Goal: Task Accomplishment & Management: Complete application form

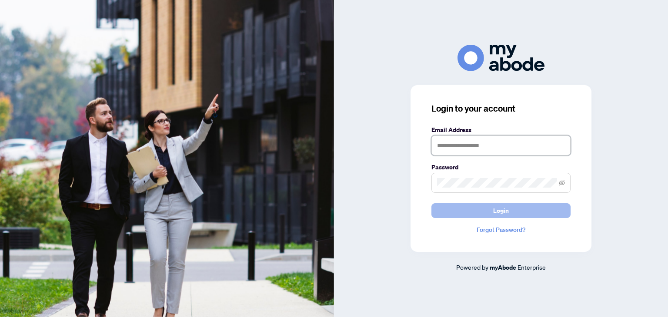
type input "**********"
click at [464, 209] on button "Login" at bounding box center [500, 210] width 139 height 15
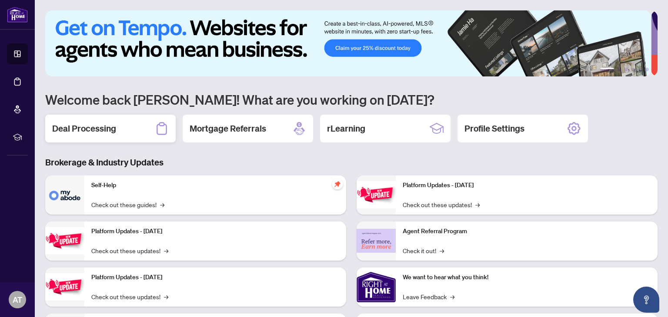
click at [98, 133] on h2 "Deal Processing" at bounding box center [84, 129] width 64 height 12
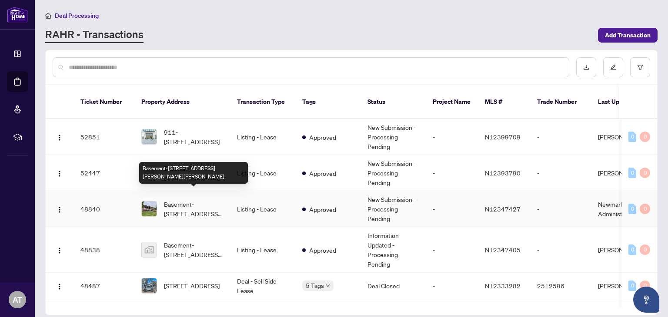
click at [186, 200] on span "Basement-[STREET_ADDRESS][PERSON_NAME][PERSON_NAME]" at bounding box center [193, 209] width 59 height 19
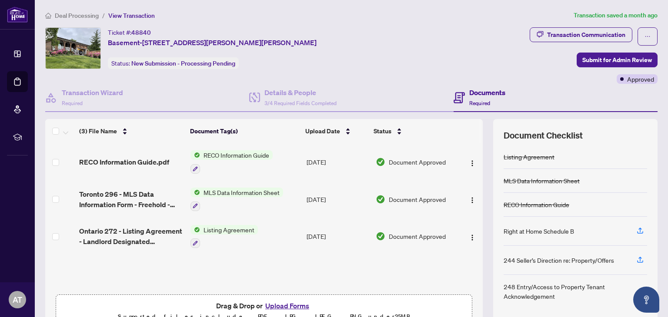
click at [285, 304] on button "Upload Forms" at bounding box center [287, 305] width 49 height 11
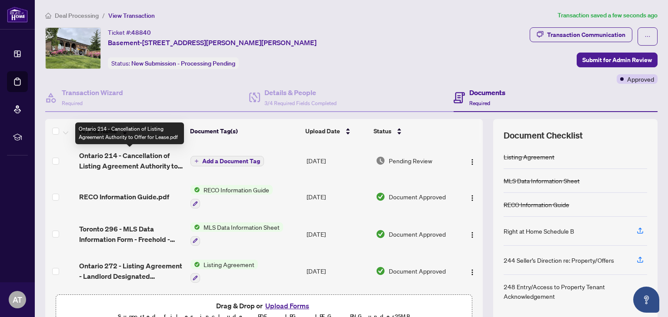
click at [148, 163] on span "Ontario 214 - Cancellation of Listing Agreement Authority to Offer for Lease.pdf" at bounding box center [131, 160] width 104 height 21
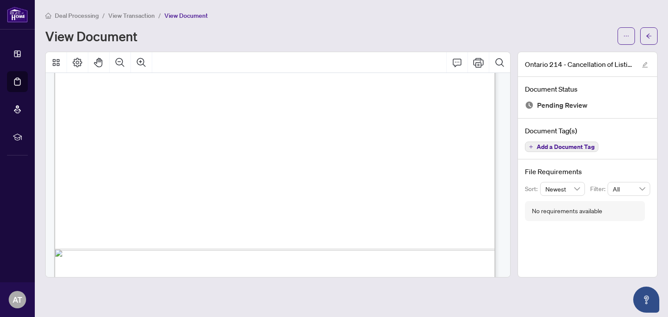
scroll to position [368, 0]
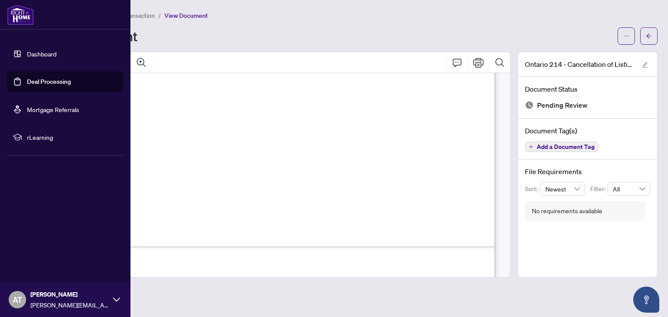
click at [27, 84] on link "Deal Processing" at bounding box center [49, 82] width 44 height 8
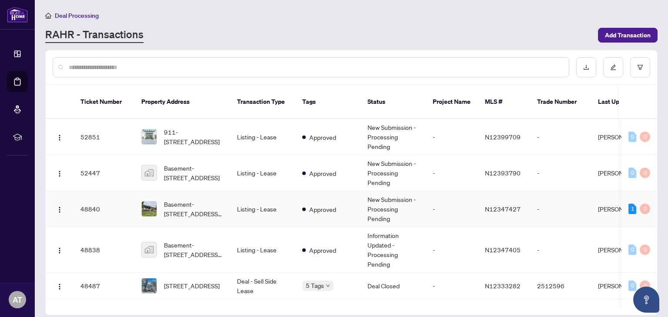
click at [158, 203] on div "Basement-[STREET_ADDRESS][PERSON_NAME][PERSON_NAME]" at bounding box center [182, 209] width 82 height 19
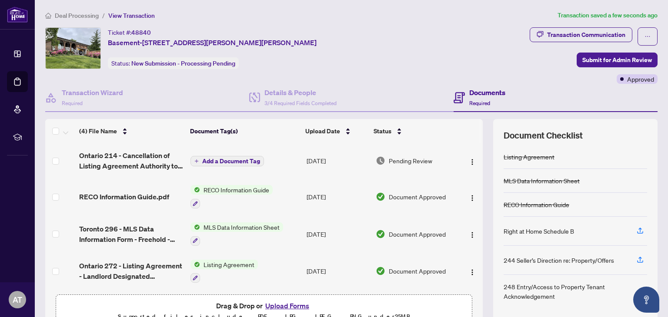
click at [238, 163] on button "Add a Document Tag" at bounding box center [226, 161] width 73 height 10
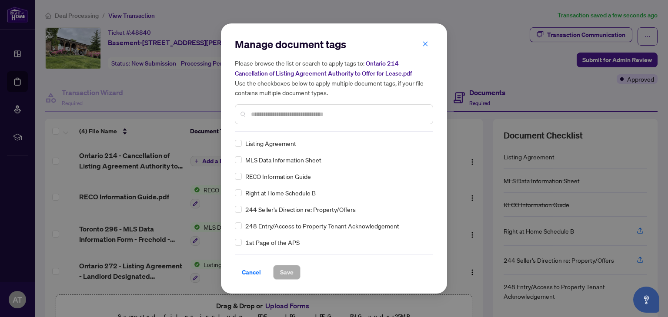
click at [330, 110] on input "text" at bounding box center [338, 115] width 175 height 10
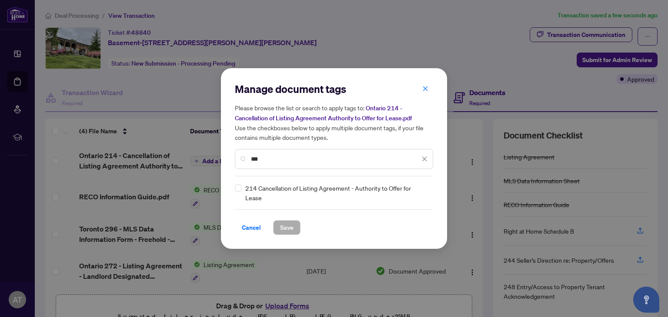
type input "***"
click at [280, 228] on span "Save" at bounding box center [286, 228] width 13 height 14
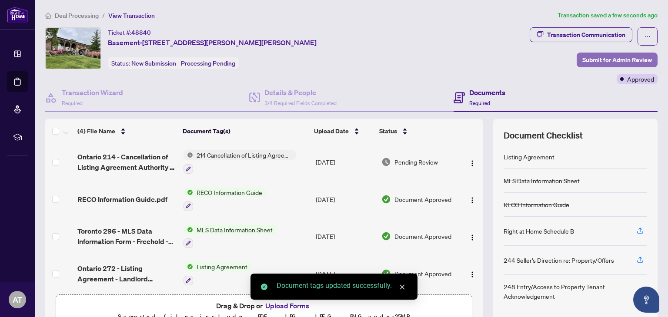
click at [613, 62] on span "Submit for Admin Review" at bounding box center [617, 60] width 70 height 14
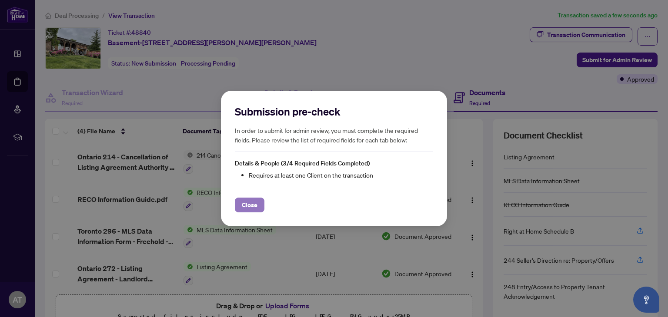
click at [254, 209] on span "Close" at bounding box center [250, 205] width 16 height 14
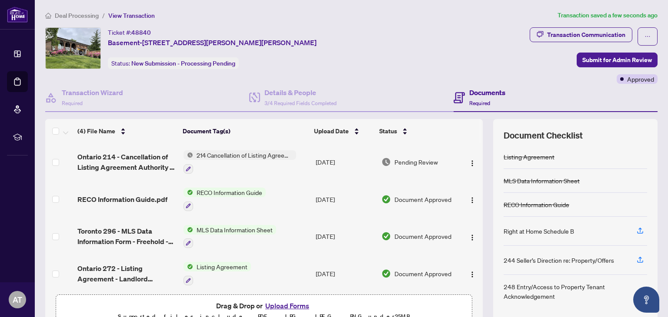
drag, startPoint x: 474, startPoint y: 173, endPoint x: 664, endPoint y: 118, distance: 197.8
click at [664, 118] on main "Deal Processing / View Transaction Transaction saved a few seconds ago Ticket #…" at bounding box center [351, 158] width 633 height 317
click at [586, 61] on span "Submit for Admin Review" at bounding box center [617, 60] width 70 height 14
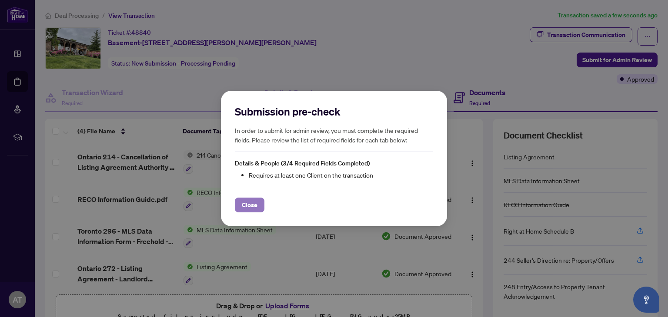
click at [245, 208] on span "Close" at bounding box center [250, 205] width 16 height 14
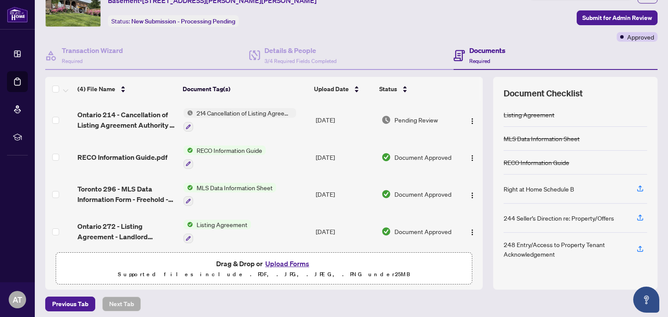
scroll to position [46, 0]
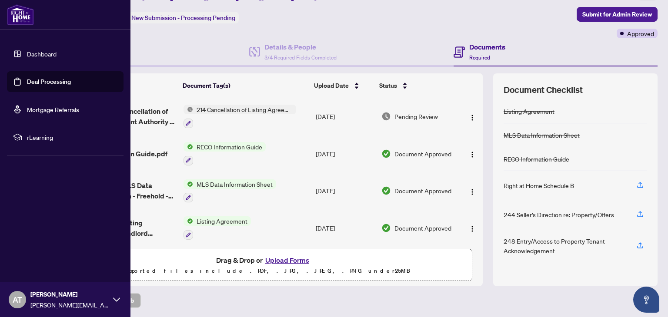
click at [27, 82] on link "Deal Processing" at bounding box center [49, 82] width 44 height 8
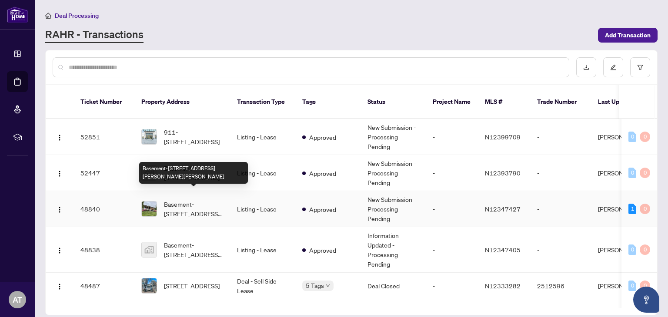
click at [190, 200] on span "Basement-[STREET_ADDRESS][PERSON_NAME][PERSON_NAME]" at bounding box center [193, 209] width 59 height 19
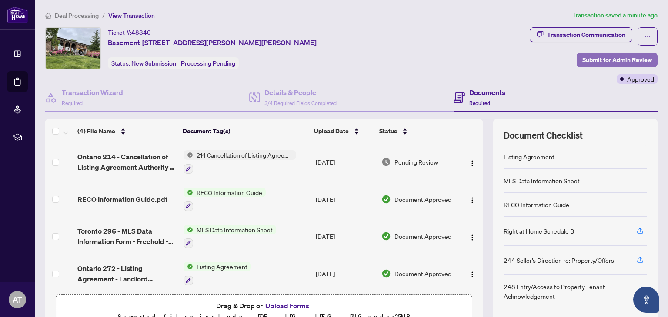
click at [622, 63] on span "Submit for Admin Review" at bounding box center [617, 60] width 70 height 14
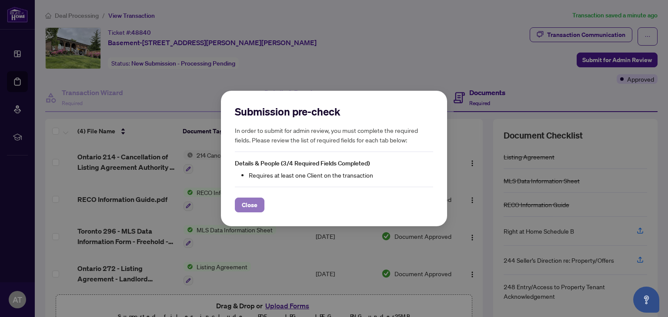
click at [261, 211] on button "Close" at bounding box center [250, 205] width 30 height 15
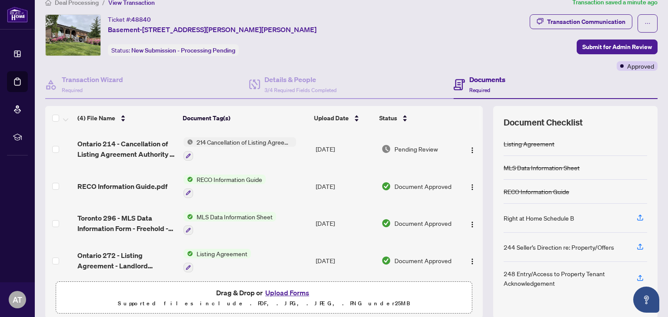
scroll to position [46, 0]
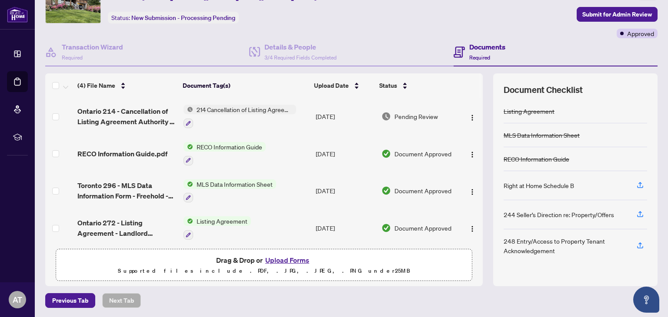
click at [487, 56] on div "Documents Required" at bounding box center [487, 52] width 36 height 20
click at [484, 47] on h4 "Documents" at bounding box center [487, 47] width 36 height 10
click at [469, 54] on span "Required" at bounding box center [479, 57] width 21 height 7
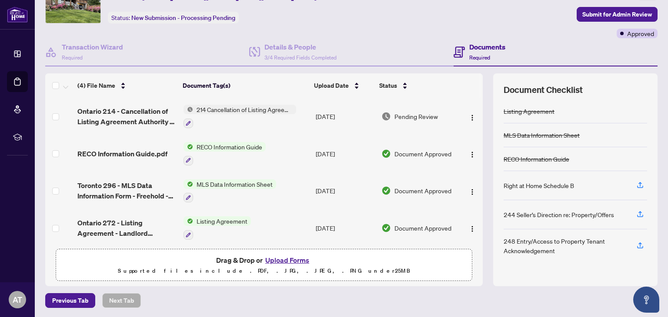
click at [472, 44] on h4 "Documents" at bounding box center [487, 47] width 36 height 10
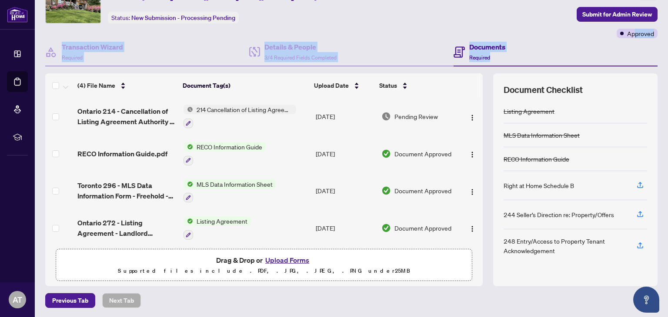
drag, startPoint x: 627, startPoint y: 35, endPoint x: 666, endPoint y: 66, distance: 49.8
click at [666, 66] on main "Deal Processing / View Transaction Transaction saved a minute ago Ticket #: 488…" at bounding box center [351, 158] width 633 height 317
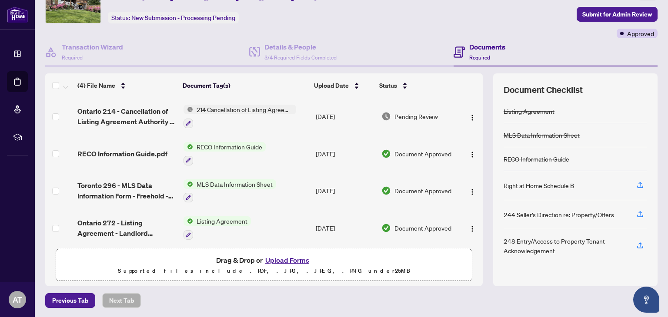
click at [417, 116] on span "Pending Review" at bounding box center [415, 117] width 43 height 10
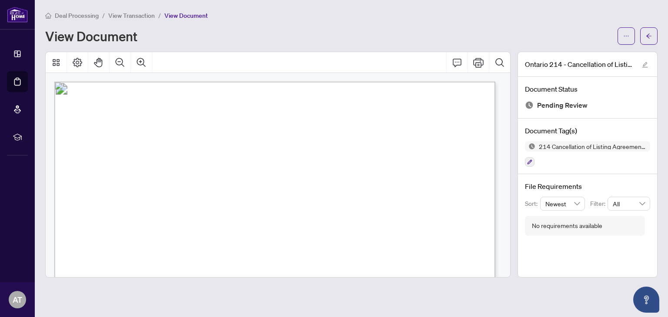
click at [535, 105] on div "Pending Review" at bounding box center [587, 106] width 125 height 12
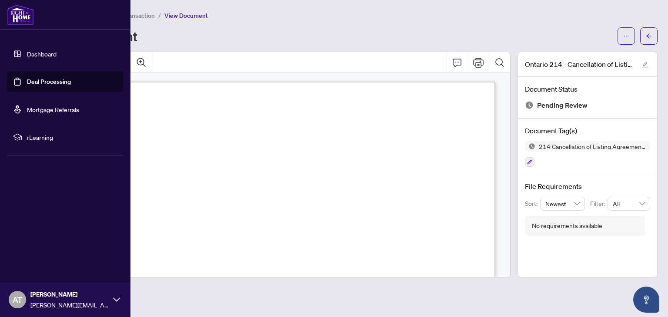
click at [36, 85] on link "Deal Processing" at bounding box center [49, 82] width 44 height 8
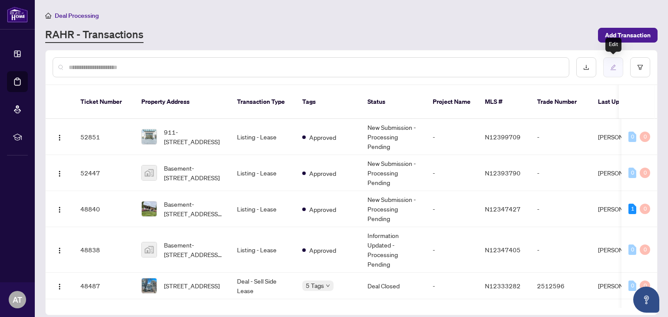
click at [613, 70] on button "button" at bounding box center [613, 67] width 20 height 20
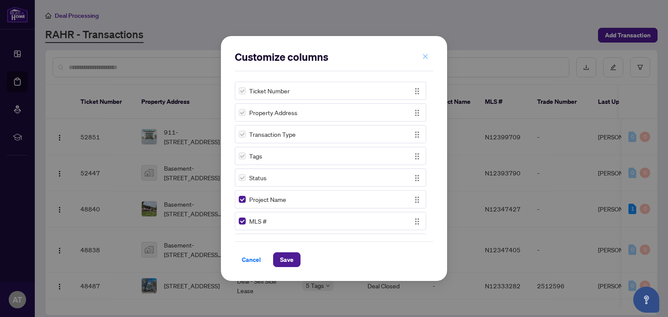
click at [424, 56] on icon "close" at bounding box center [425, 56] width 5 height 5
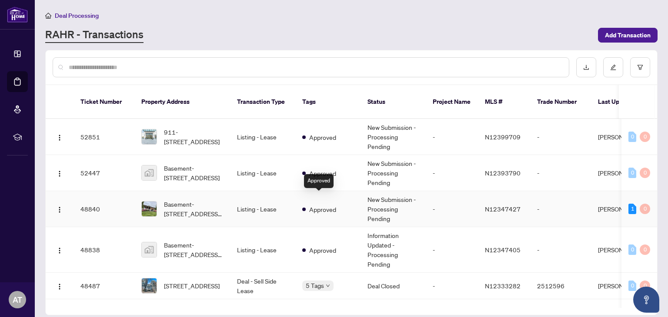
click at [304, 208] on span at bounding box center [303, 209] width 3 height 3
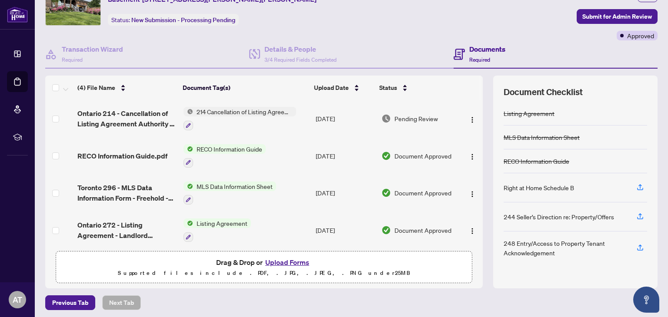
scroll to position [46, 0]
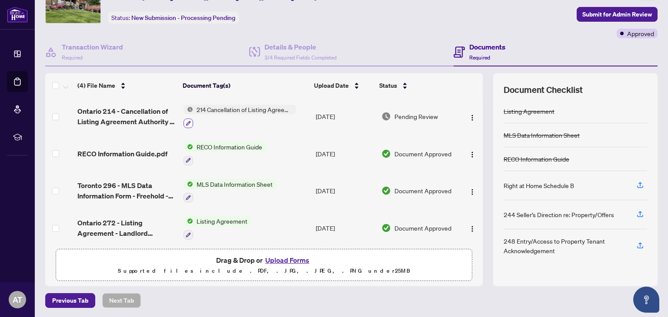
click at [186, 123] on icon "button" at bounding box center [188, 123] width 5 height 5
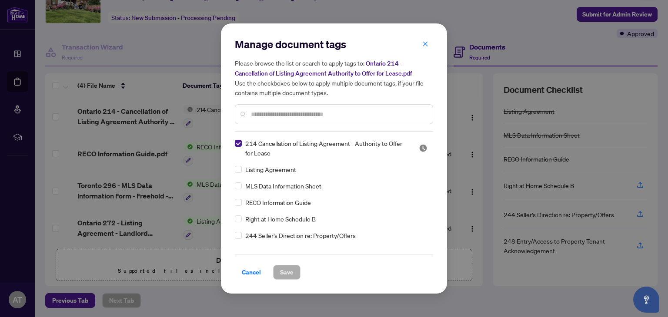
click at [319, 146] on span "214 Cancellation of Listing Agreement - Authority to Offer for Lease" at bounding box center [326, 148] width 163 height 19
click at [279, 278] on div "Manage document tags Please browse the list or search to apply tags to: Ontario…" at bounding box center [334, 158] width 226 height 270
click at [254, 273] on span "Cancel" at bounding box center [251, 273] width 19 height 14
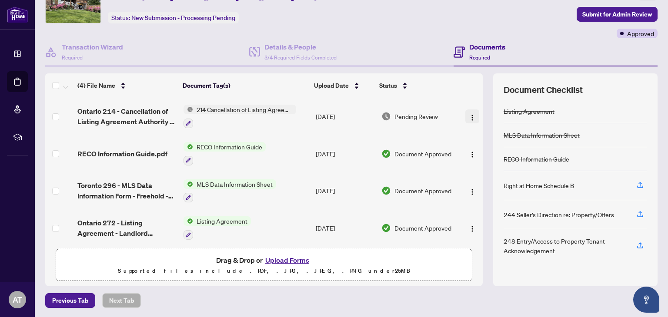
click at [469, 117] on img "button" at bounding box center [472, 117] width 7 height 7
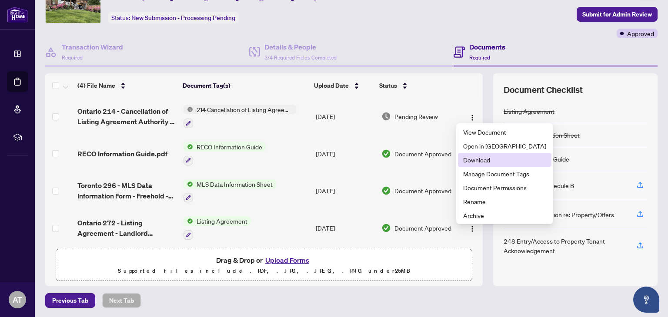
click at [464, 160] on span "Download" at bounding box center [504, 160] width 83 height 10
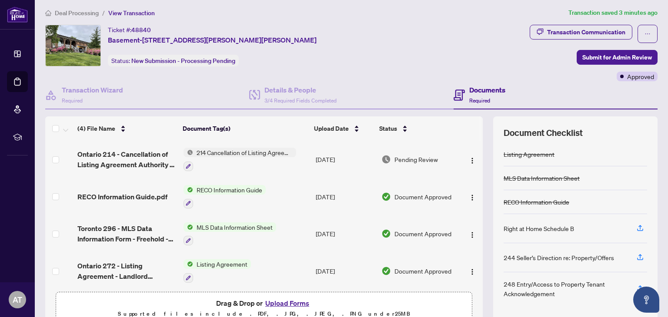
scroll to position [0, 0]
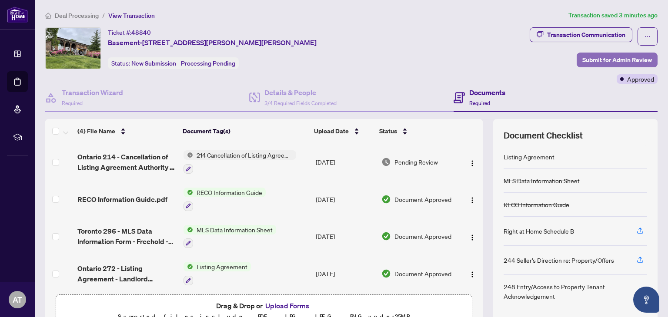
click at [595, 60] on span "Submit for Admin Review" at bounding box center [617, 60] width 70 height 14
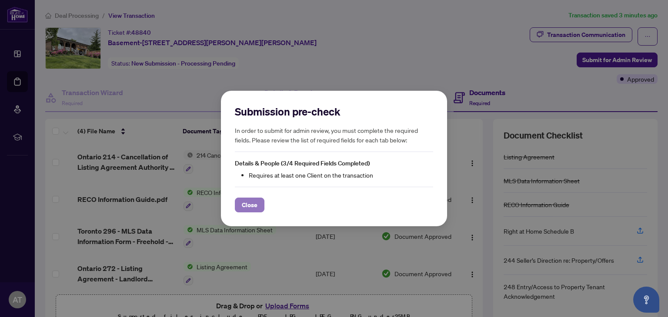
click at [237, 209] on button "Close" at bounding box center [250, 205] width 30 height 15
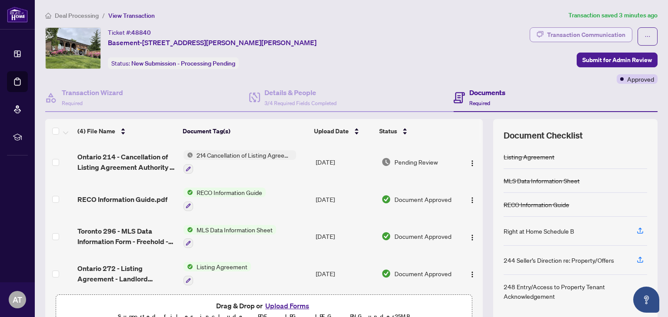
click at [555, 33] on div "Transaction Communication" at bounding box center [586, 35] width 78 height 14
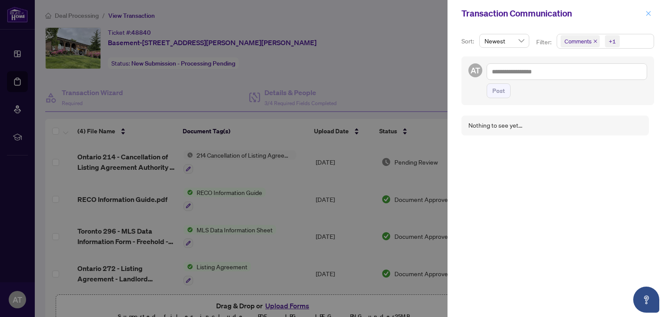
click at [652, 16] on button "button" at bounding box center [647, 13] width 11 height 10
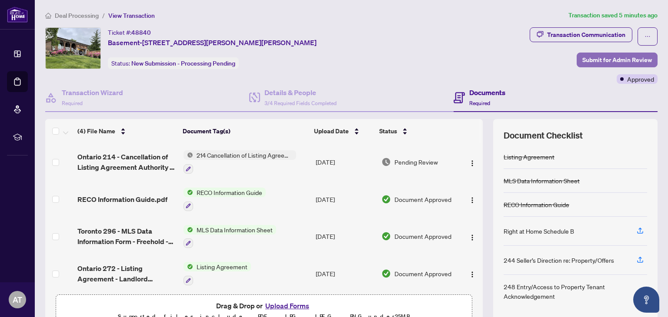
click at [582, 59] on span "Submit for Admin Review" at bounding box center [617, 60] width 70 height 14
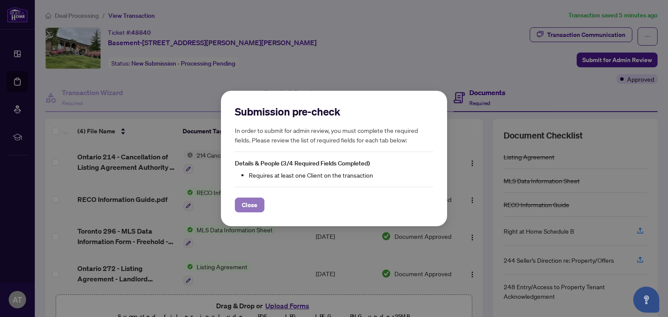
click at [249, 205] on span "Close" at bounding box center [250, 205] width 16 height 14
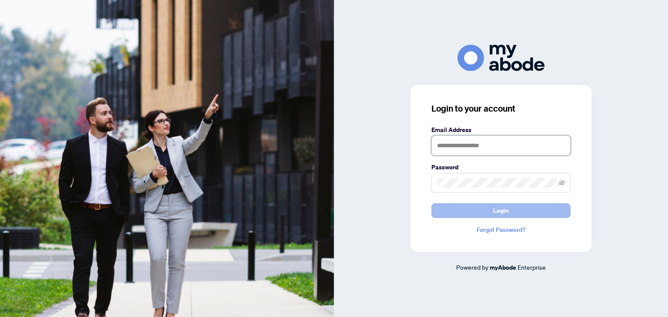
type input "**********"
click at [506, 209] on span "Login" at bounding box center [501, 211] width 16 height 14
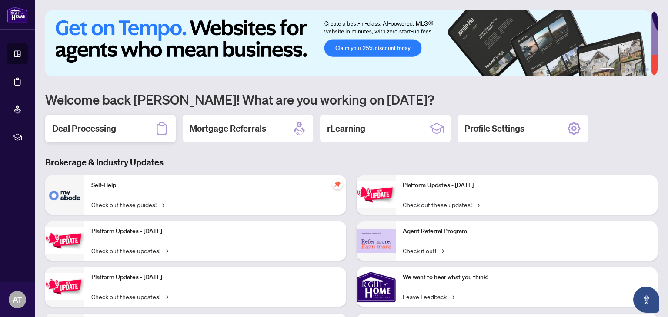
click at [132, 121] on div "Deal Processing" at bounding box center [110, 129] width 130 height 28
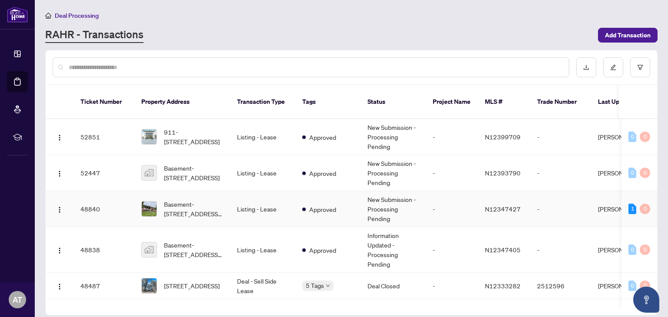
click at [223, 194] on td "Basement-[STREET_ADDRESS][PERSON_NAME][PERSON_NAME]" at bounding box center [182, 209] width 96 height 36
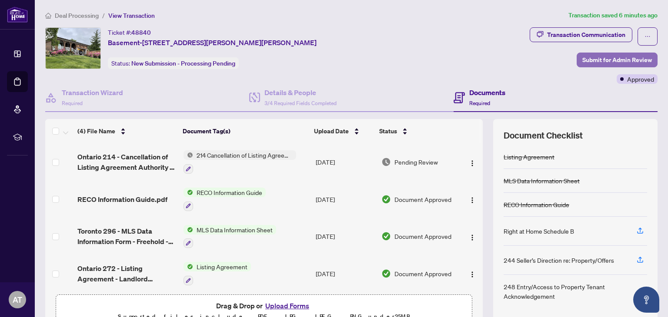
click at [583, 60] on span "Submit for Admin Review" at bounding box center [617, 60] width 70 height 14
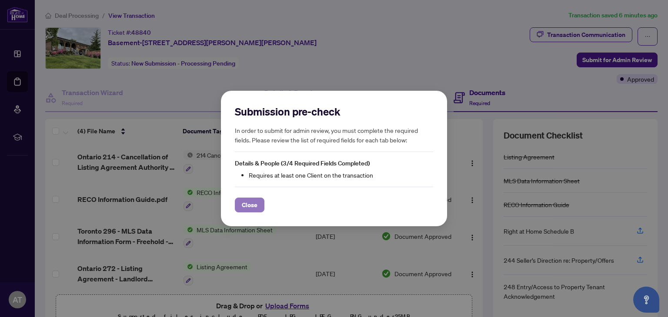
click at [249, 206] on span "Close" at bounding box center [250, 205] width 16 height 14
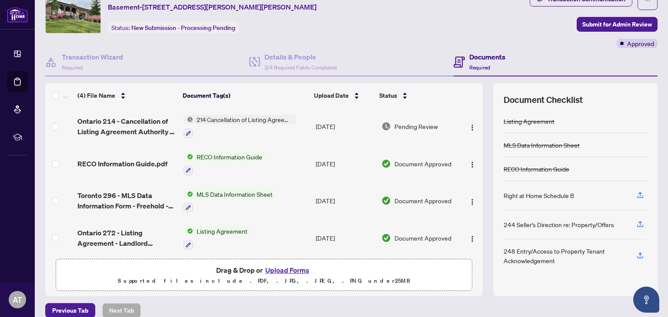
scroll to position [46, 0]
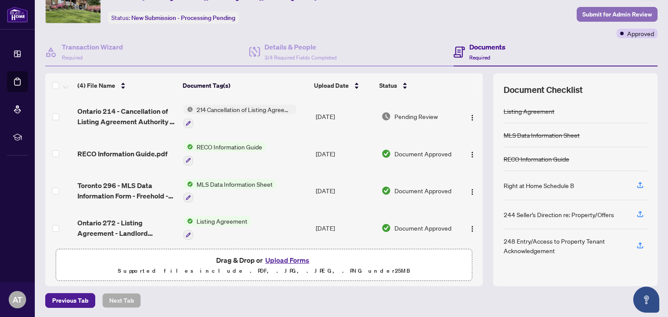
click at [582, 14] on span "Submit for Admin Review" at bounding box center [617, 14] width 70 height 14
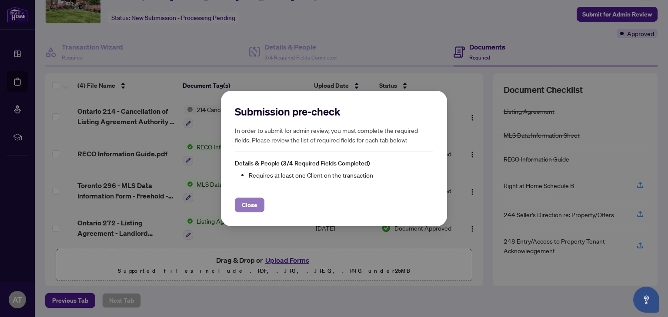
click at [240, 207] on button "Close" at bounding box center [250, 205] width 30 height 15
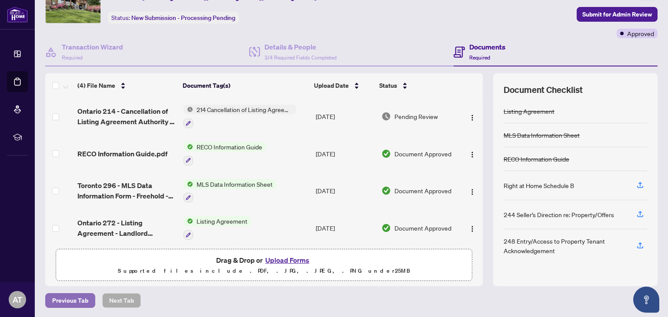
click at [71, 299] on span "Previous Tab" at bounding box center [70, 301] width 36 height 14
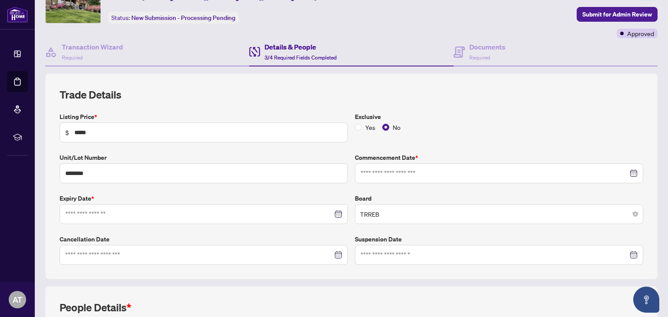
type input "**********"
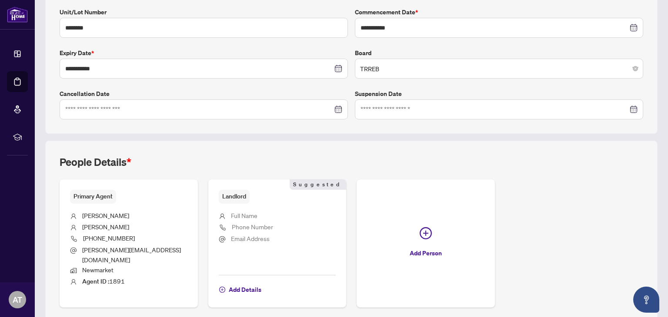
scroll to position [217, 0]
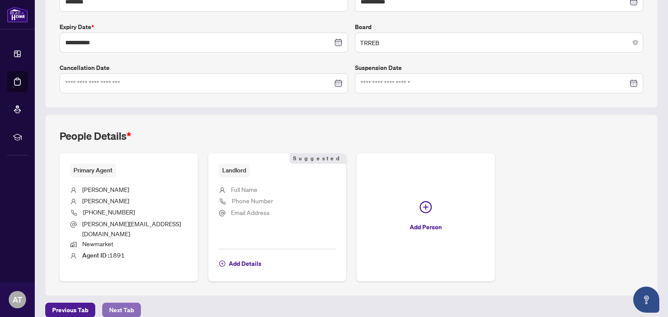
click at [120, 303] on span "Next Tab" at bounding box center [121, 310] width 25 height 14
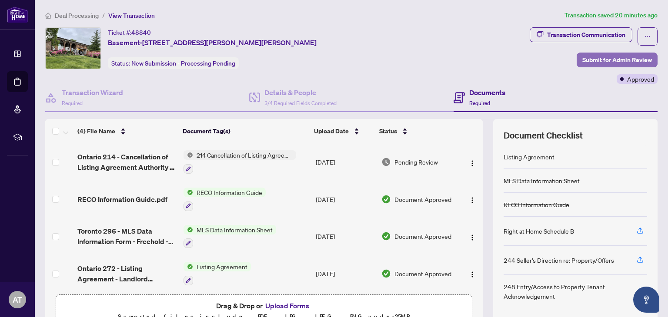
click at [589, 61] on span "Submit for Admin Review" at bounding box center [617, 60] width 70 height 14
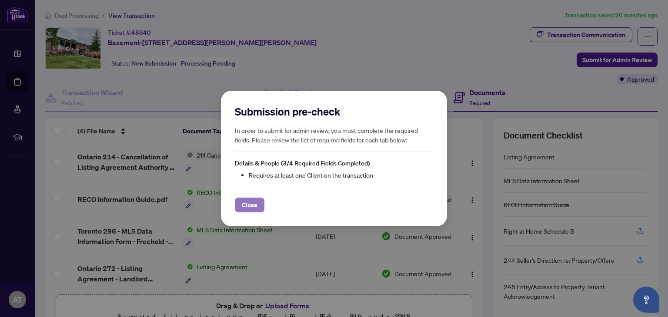
click at [253, 207] on span "Close" at bounding box center [250, 205] width 16 height 14
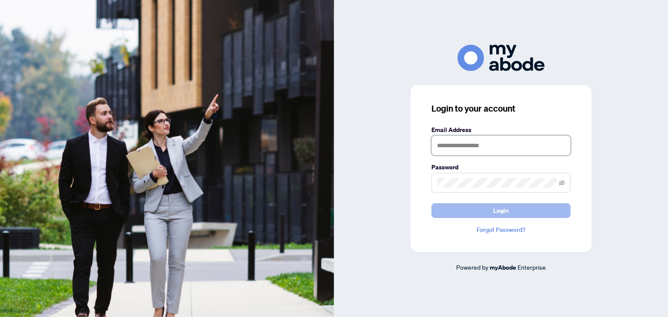
type input "**********"
click at [471, 212] on button "Login" at bounding box center [500, 210] width 139 height 15
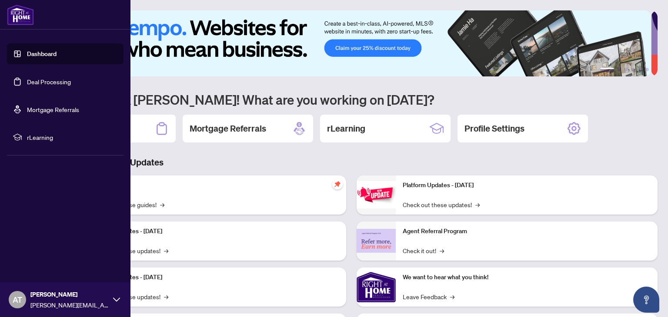
click at [42, 80] on link "Deal Processing" at bounding box center [49, 82] width 44 height 8
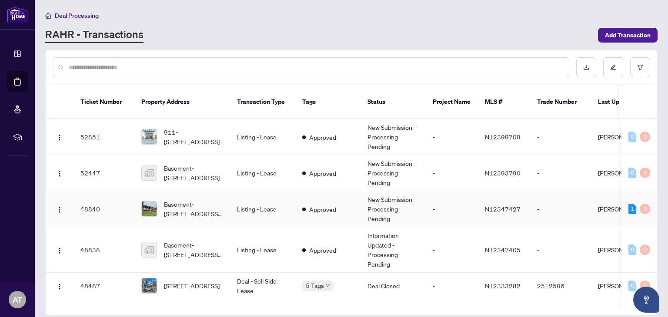
click at [442, 199] on td "-" at bounding box center [452, 209] width 52 height 36
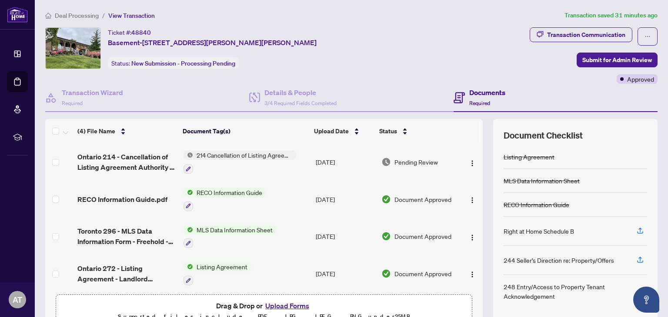
scroll to position [2, 0]
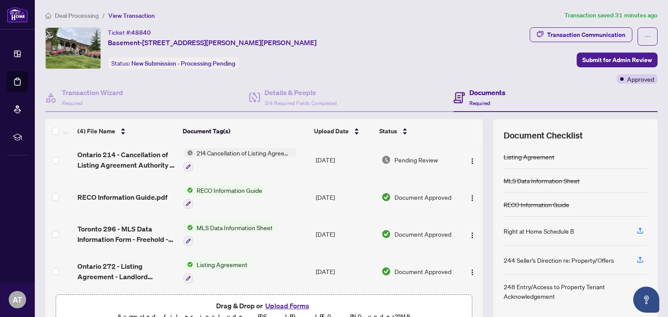
click at [364, 163] on td "[DATE]" at bounding box center [345, 159] width 66 height 37
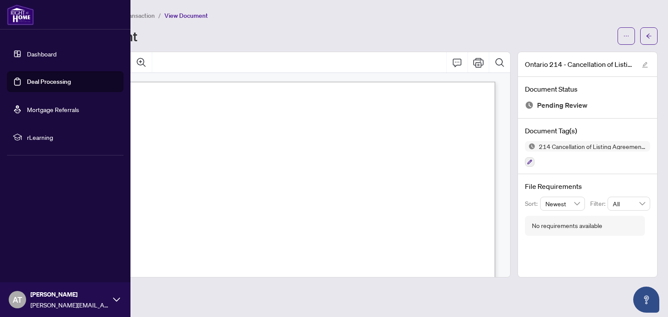
click at [39, 78] on link "Deal Processing" at bounding box center [49, 82] width 44 height 8
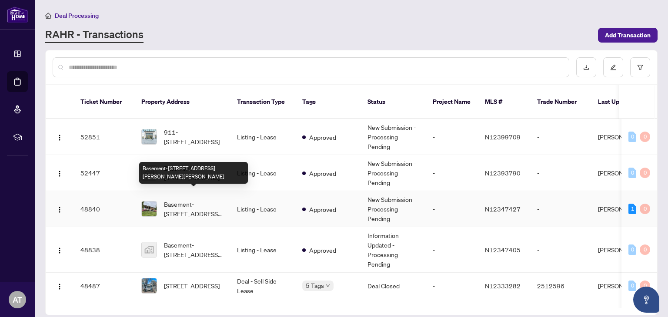
click at [176, 200] on span "Basement-[STREET_ADDRESS][PERSON_NAME][PERSON_NAME]" at bounding box center [193, 209] width 59 height 19
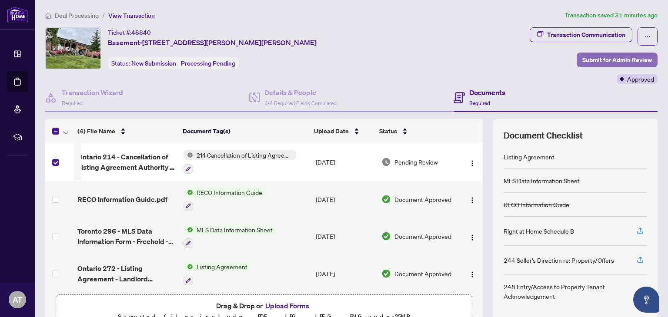
click at [595, 56] on span "Submit for Admin Review" at bounding box center [617, 60] width 70 height 14
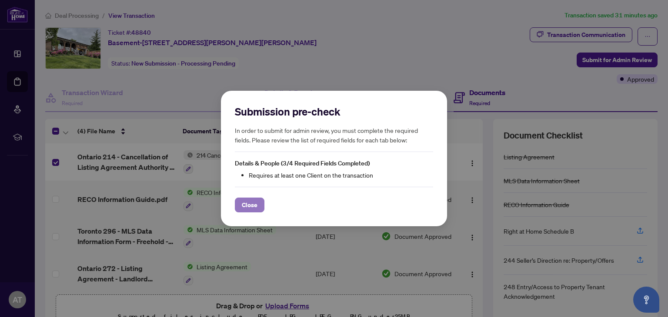
click at [247, 204] on span "Close" at bounding box center [250, 205] width 16 height 14
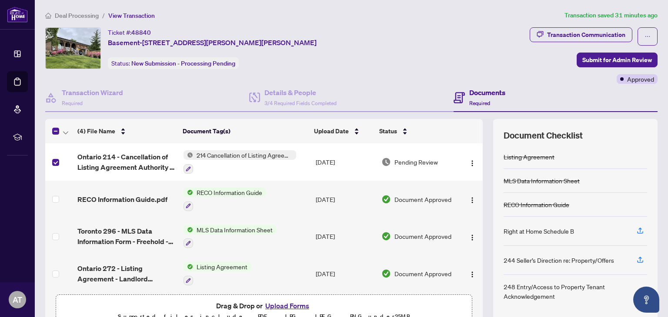
scroll to position [46, 0]
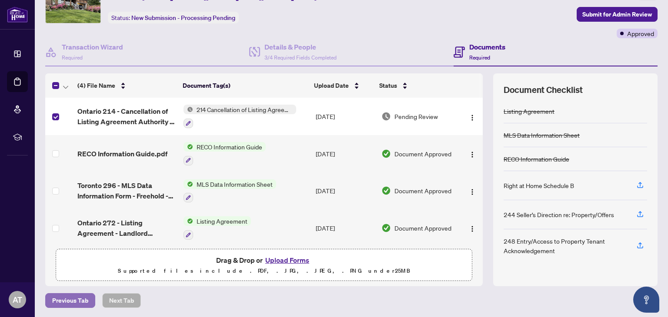
click at [63, 297] on span "Previous Tab" at bounding box center [70, 301] width 36 height 14
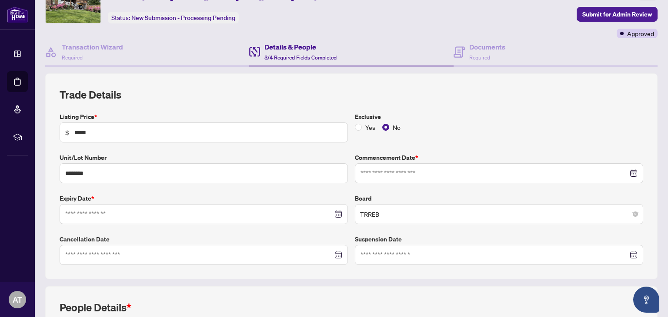
type input "**********"
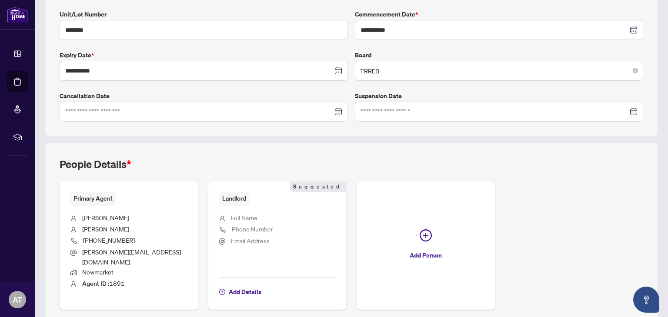
scroll to position [217, 0]
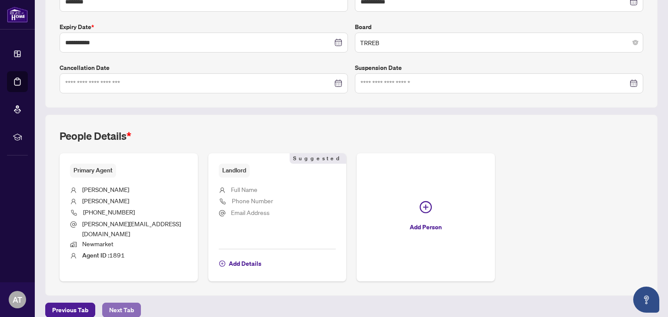
click at [129, 303] on span "Next Tab" at bounding box center [121, 310] width 25 height 14
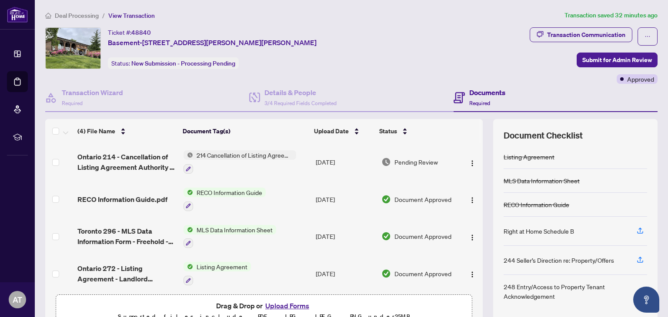
scroll to position [46, 0]
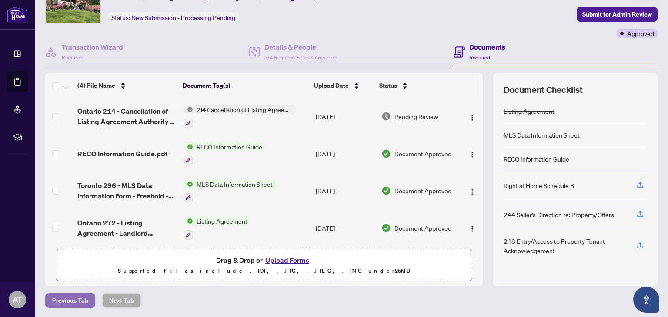
click at [77, 298] on span "Previous Tab" at bounding box center [70, 301] width 36 height 14
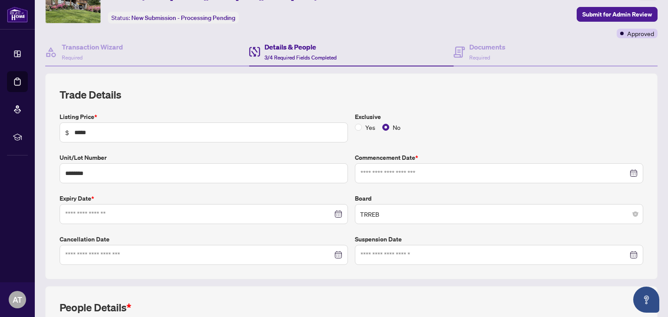
type input "**********"
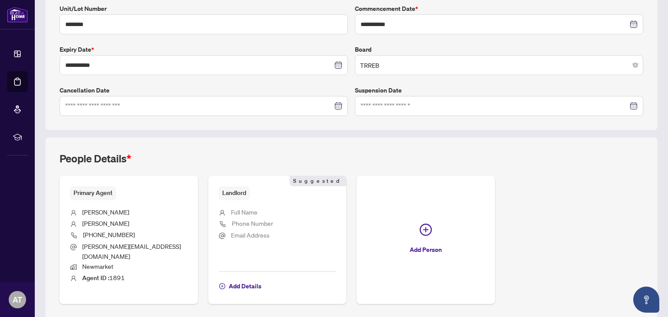
scroll to position [217, 0]
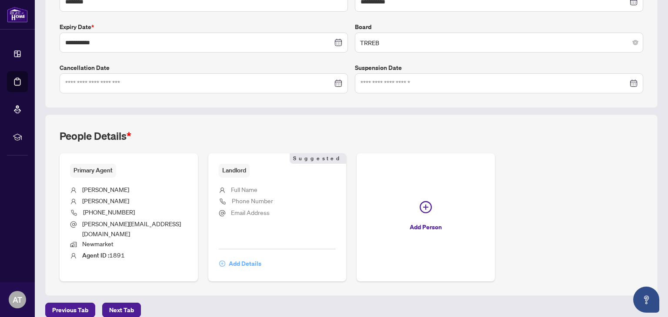
click at [237, 257] on span "Add Details" at bounding box center [245, 264] width 33 height 14
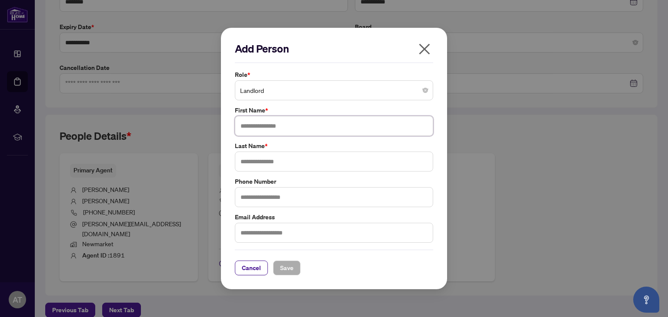
click at [264, 127] on input "text" at bounding box center [334, 126] width 198 height 20
click at [292, 124] on input "**********" at bounding box center [334, 126] width 198 height 20
type input "**********"
click at [255, 163] on input "text" at bounding box center [334, 162] width 198 height 20
type input "**********"
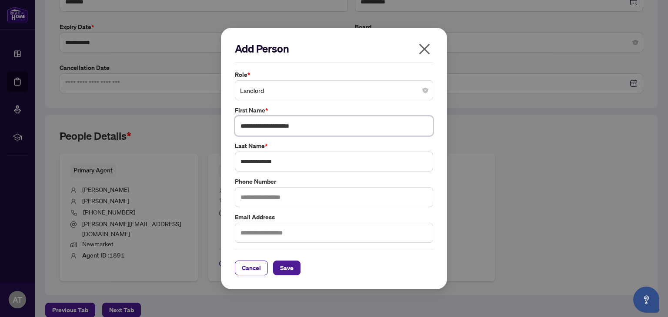
click at [315, 126] on input "**********" at bounding box center [334, 126] width 198 height 20
type input "******"
click at [286, 267] on span "Save" at bounding box center [286, 268] width 13 height 14
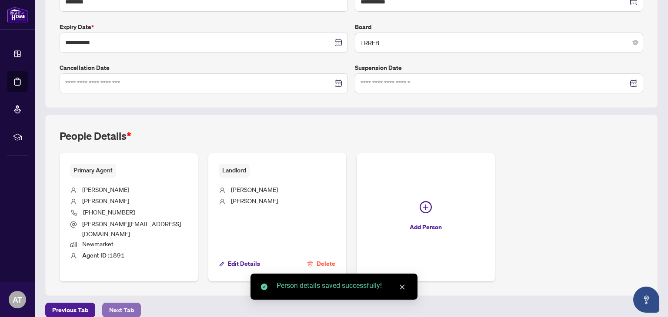
click at [119, 303] on span "Next Tab" at bounding box center [121, 310] width 25 height 14
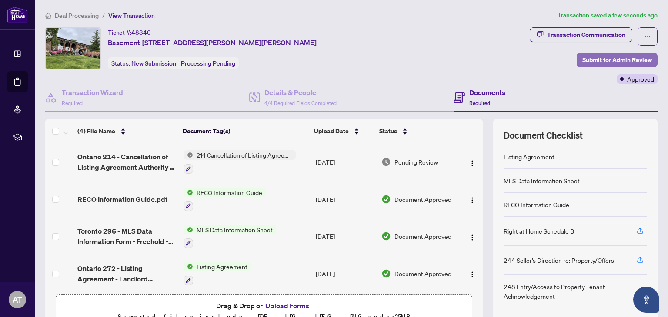
click at [598, 57] on span "Submit for Admin Review" at bounding box center [617, 60] width 70 height 14
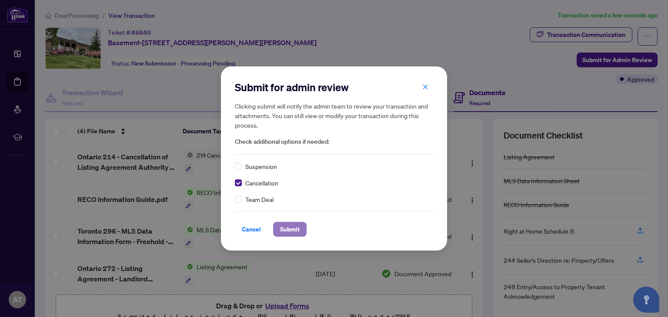
click at [294, 230] on span "Submit" at bounding box center [290, 230] width 20 height 14
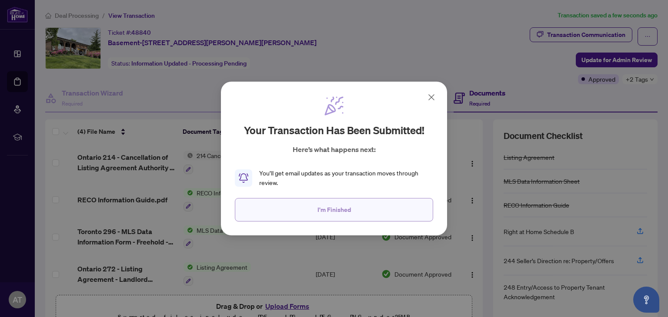
click at [319, 220] on button "I'm Finished" at bounding box center [334, 209] width 198 height 23
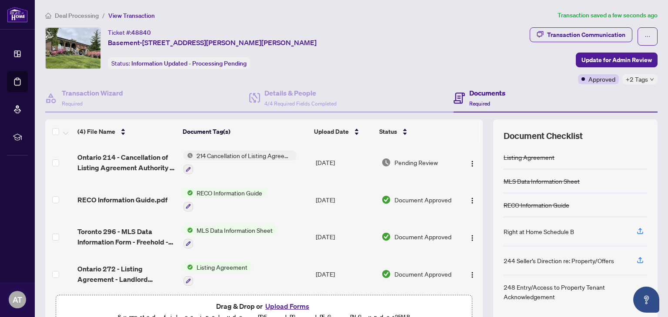
click at [636, 82] on span "+2 Tags" at bounding box center [636, 79] width 22 height 10
click at [514, 68] on div "Ticket #: 48840 Basement-[STREET_ADDRESS][PERSON_NAME][PERSON_NAME] Status: Inf…" at bounding box center [285, 48] width 481 height 42
